Goal: Navigation & Orientation: Find specific page/section

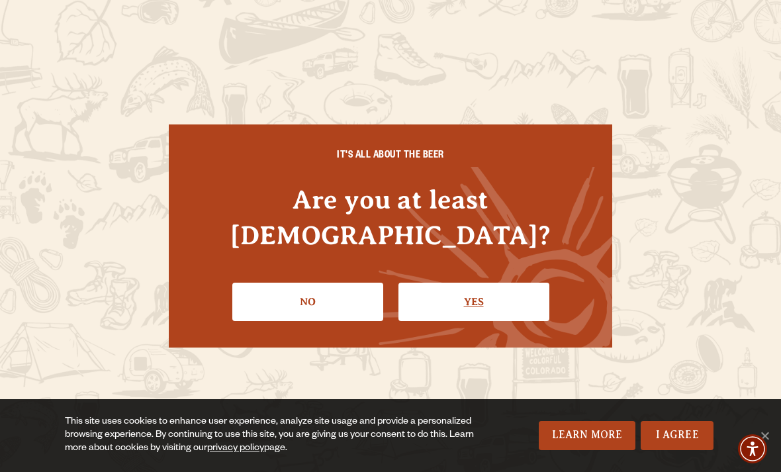
click at [512, 283] on link "Yes" at bounding box center [473, 302] width 151 height 38
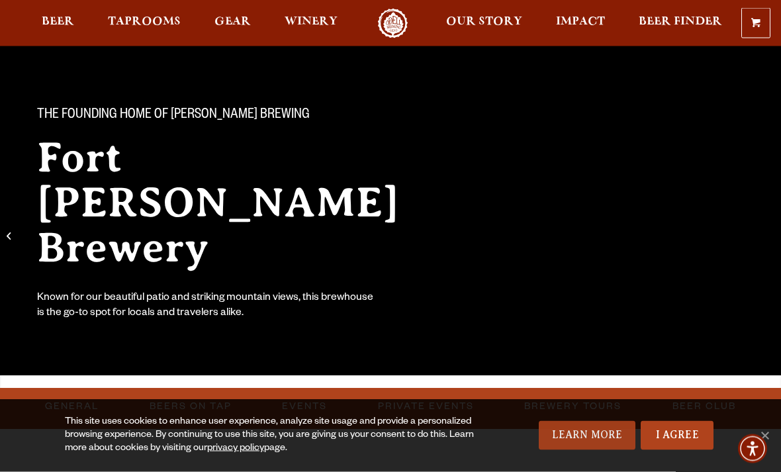
scroll to position [64, 0]
click at [615, 450] on link "Learn More" at bounding box center [587, 435] width 97 height 29
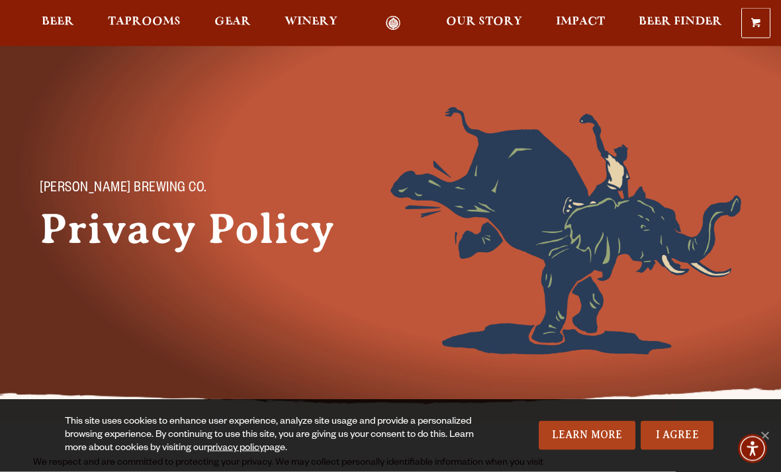
scroll to position [24, 0]
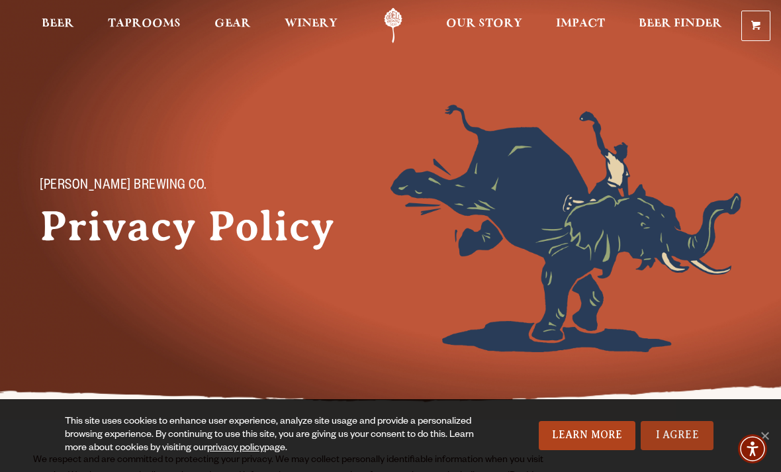
click at [671, 450] on link "I Agree" at bounding box center [677, 435] width 73 height 29
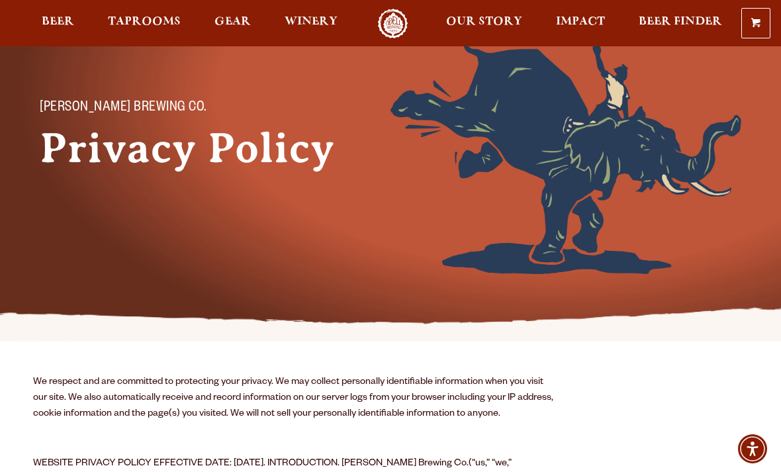
scroll to position [0, 0]
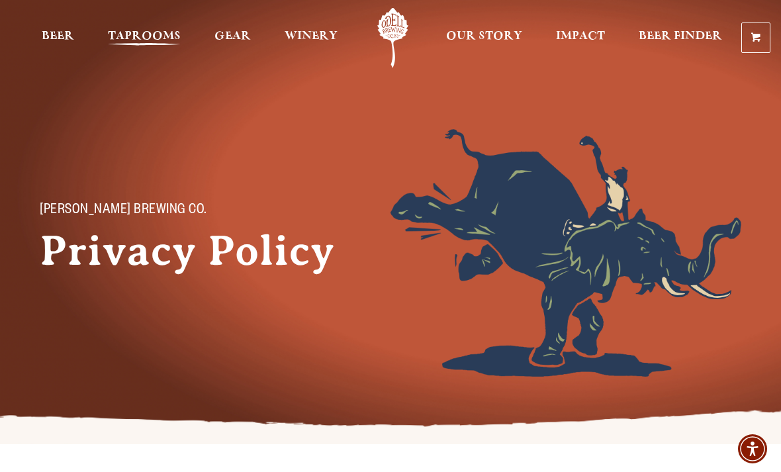
click at [135, 37] on span "Taprooms" at bounding box center [144, 36] width 73 height 11
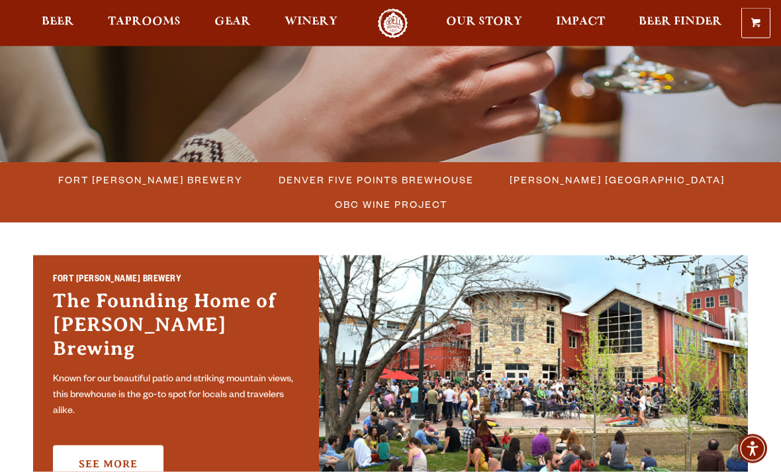
scroll to position [269, 0]
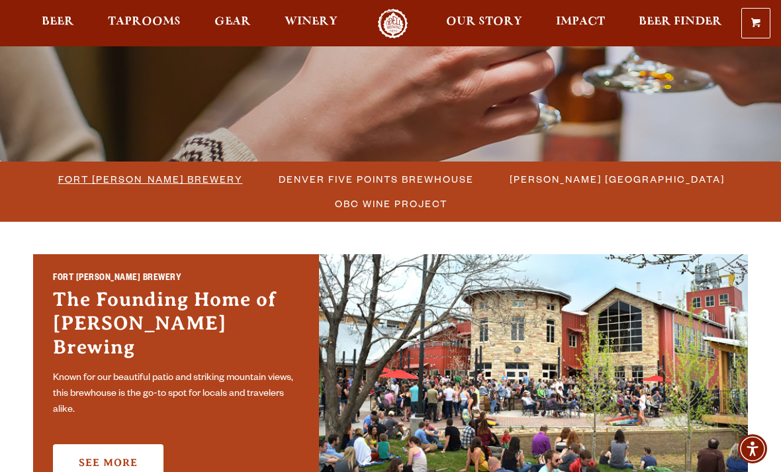
click at [128, 184] on span "Fort Collins Brewery" at bounding box center [150, 178] width 185 height 19
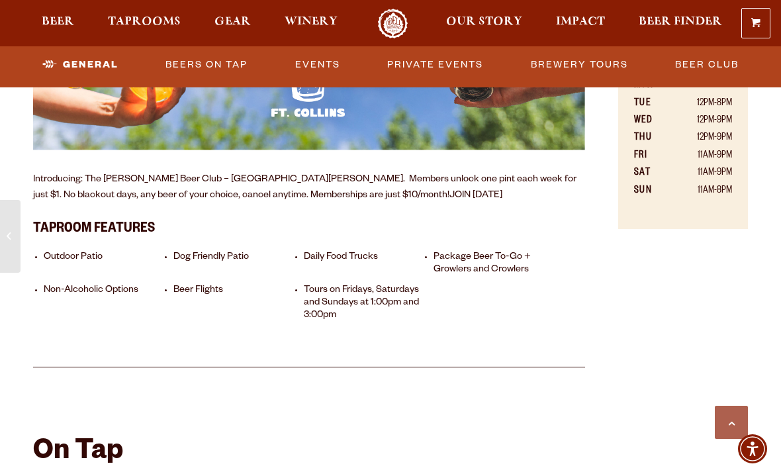
scroll to position [819, 0]
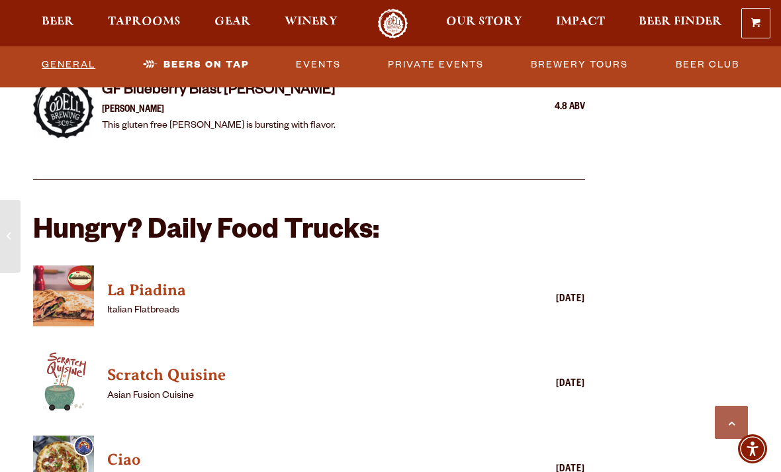
click at [52, 67] on link "General" at bounding box center [68, 65] width 64 height 30
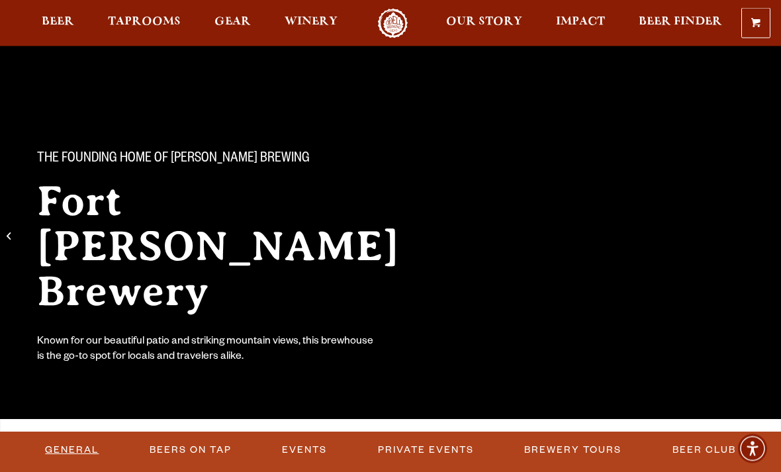
scroll to position [0, 0]
